Goal: Transaction & Acquisition: Purchase product/service

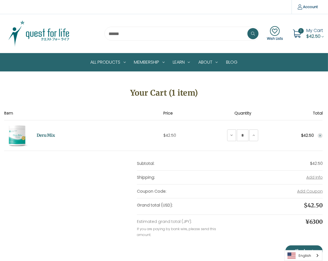
click at [305, 33] on div "1 My Cart $42.50" at bounding box center [307, 34] width 34 height 14
click at [302, 31] on span "1" at bounding box center [301, 31] width 6 height 6
click at [294, 35] on use at bounding box center [297, 33] width 8 height 8
click at [314, 33] on span "My Cart" at bounding box center [314, 30] width 17 height 6
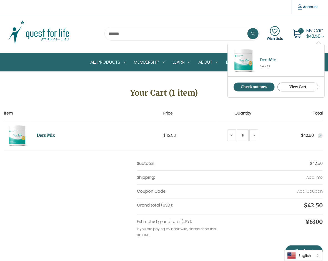
click at [293, 87] on link "View Cart" at bounding box center [298, 87] width 41 height 9
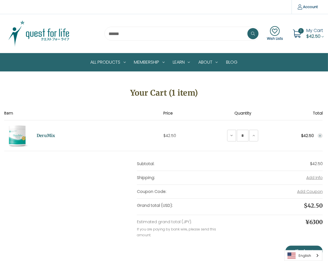
click at [321, 135] on icon "Remove DeruMix from cart" at bounding box center [320, 135] width 3 height 3
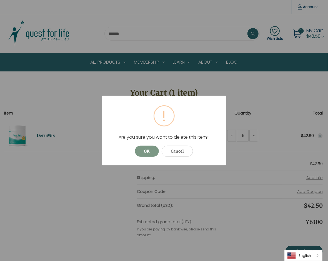
click at [151, 153] on button "OK" at bounding box center [147, 151] width 24 height 11
